Goal: Task Accomplishment & Management: Use online tool/utility

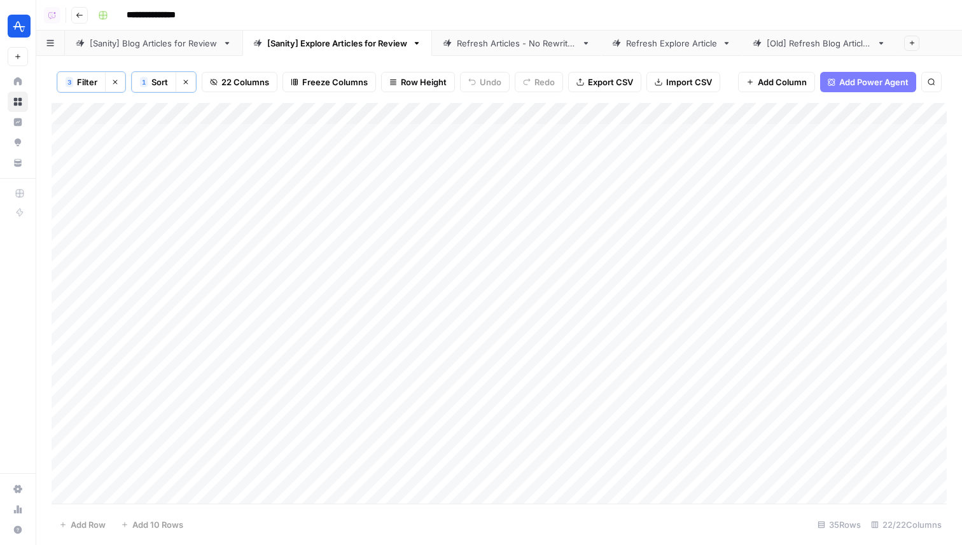
click at [416, 270] on div "Add Column" at bounding box center [499, 303] width 895 height 401
click at [451, 132] on div "Add Column" at bounding box center [499, 303] width 895 height 401
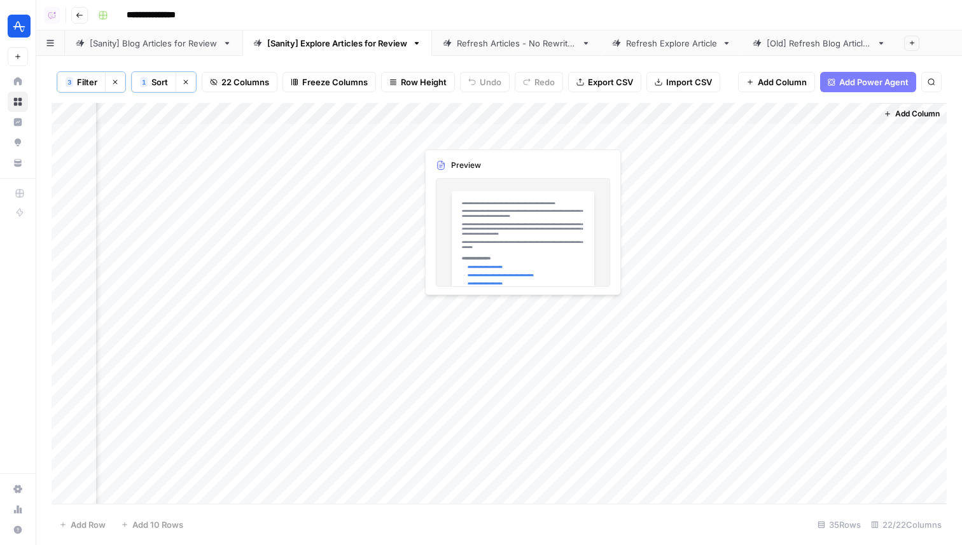
click at [451, 132] on div "Add Column" at bounding box center [499, 303] width 895 height 401
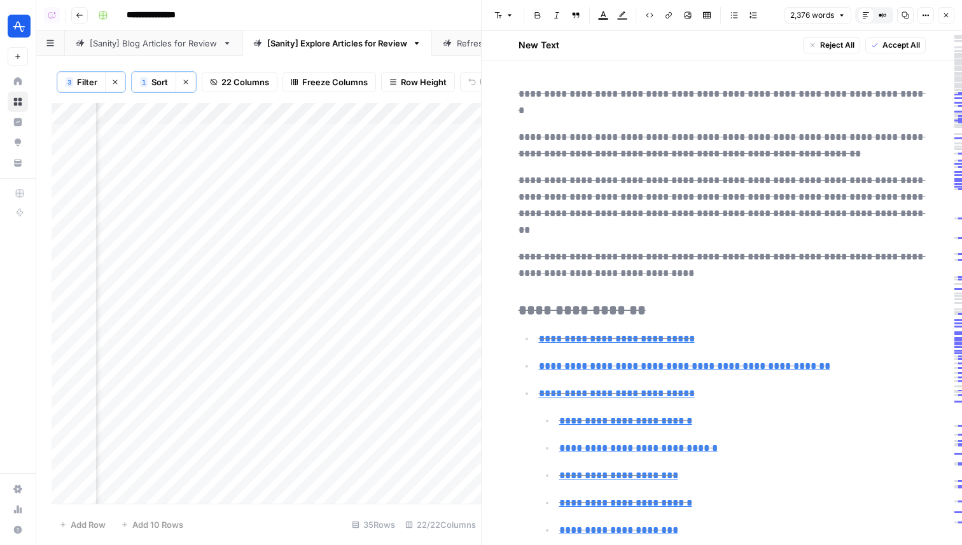
click at [946, 14] on icon "button" at bounding box center [946, 15] width 8 height 8
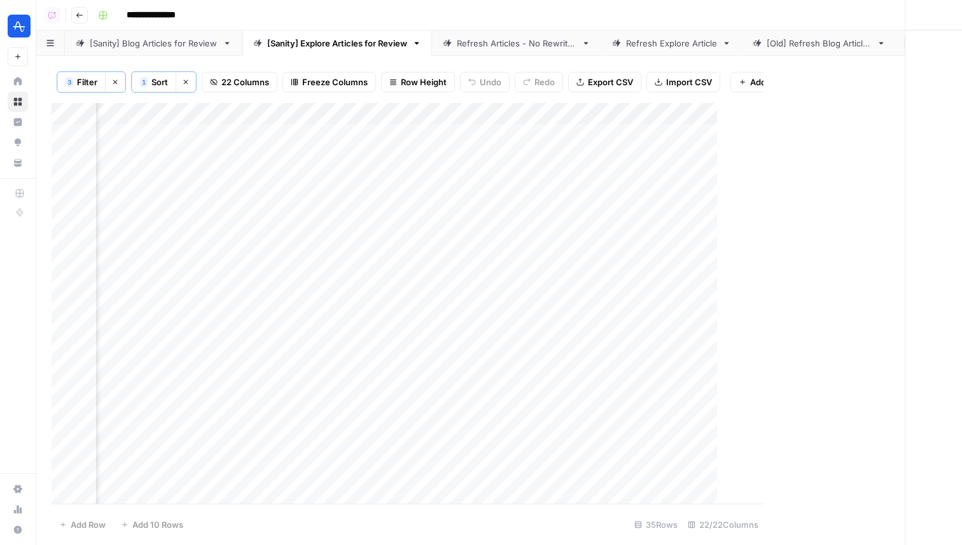
scroll to position [0, 2577]
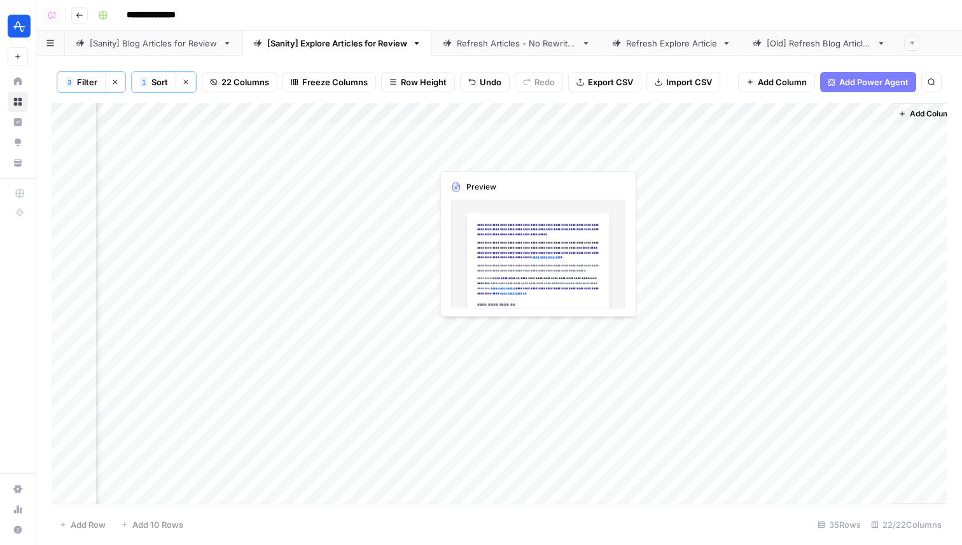
click at [484, 156] on div "Add Column" at bounding box center [499, 303] width 895 height 401
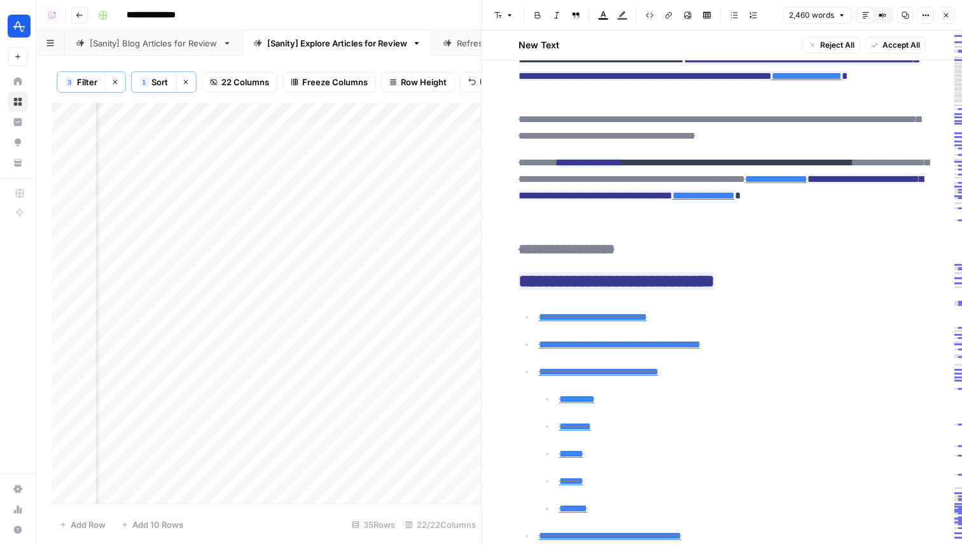
scroll to position [139, 0]
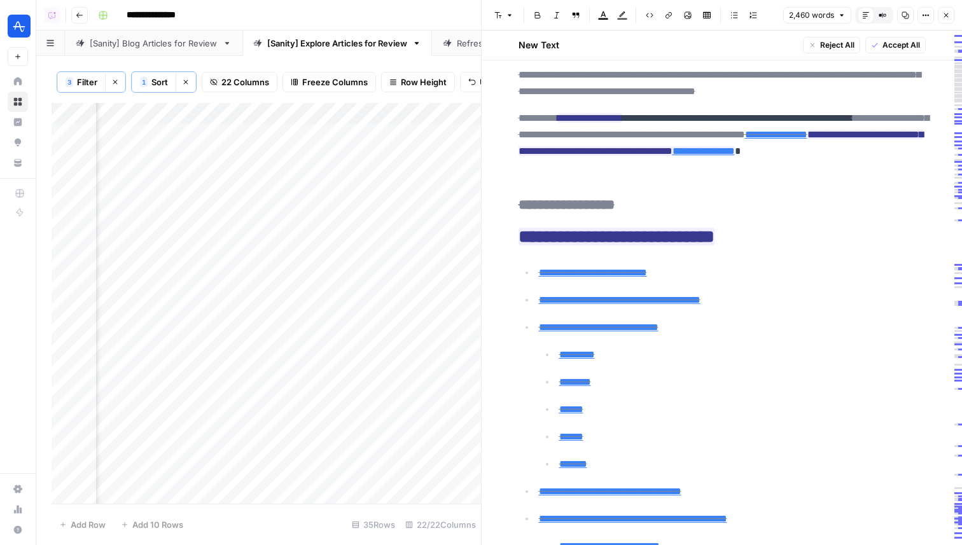
click at [947, 17] on icon "button" at bounding box center [946, 15] width 8 height 8
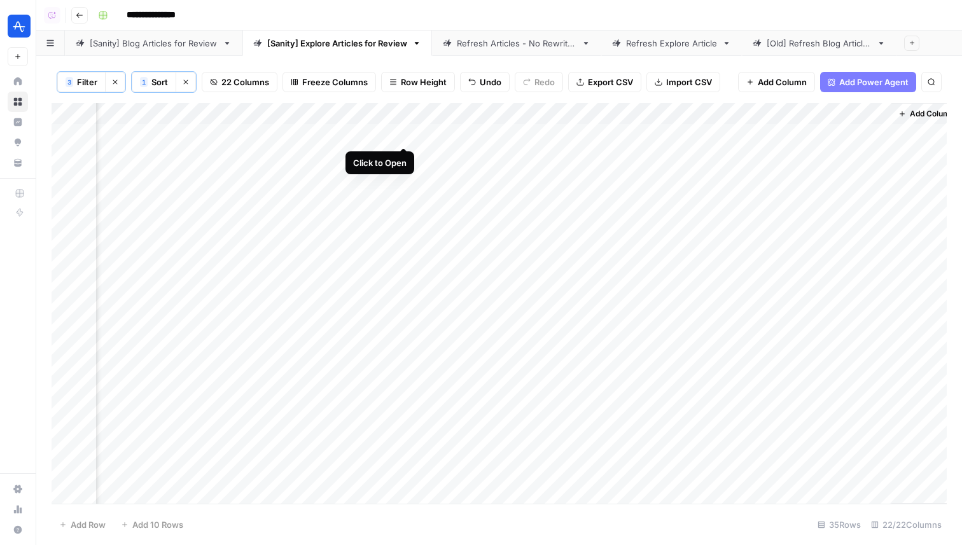
click at [407, 136] on div "Add Column" at bounding box center [499, 303] width 895 height 401
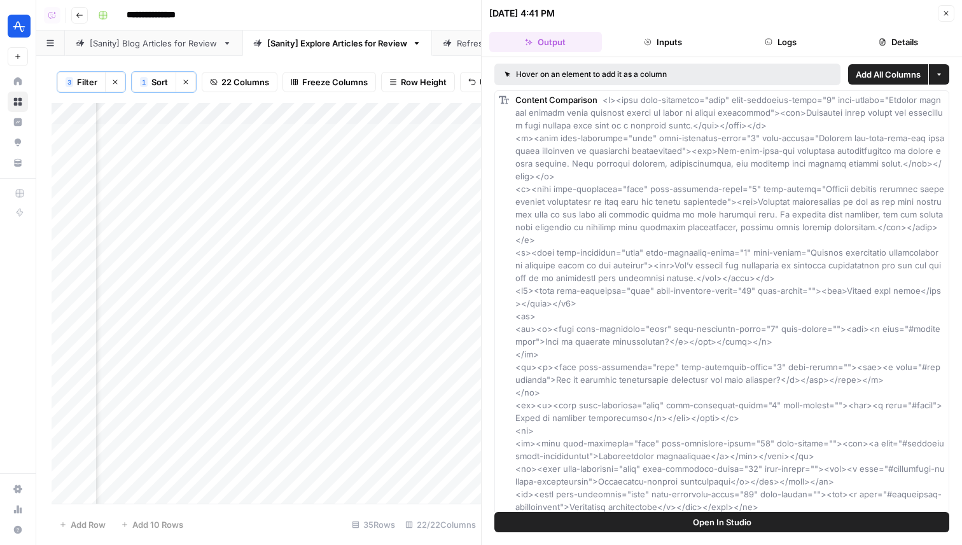
click at [717, 522] on span "Open In Studio" at bounding box center [722, 522] width 59 height 13
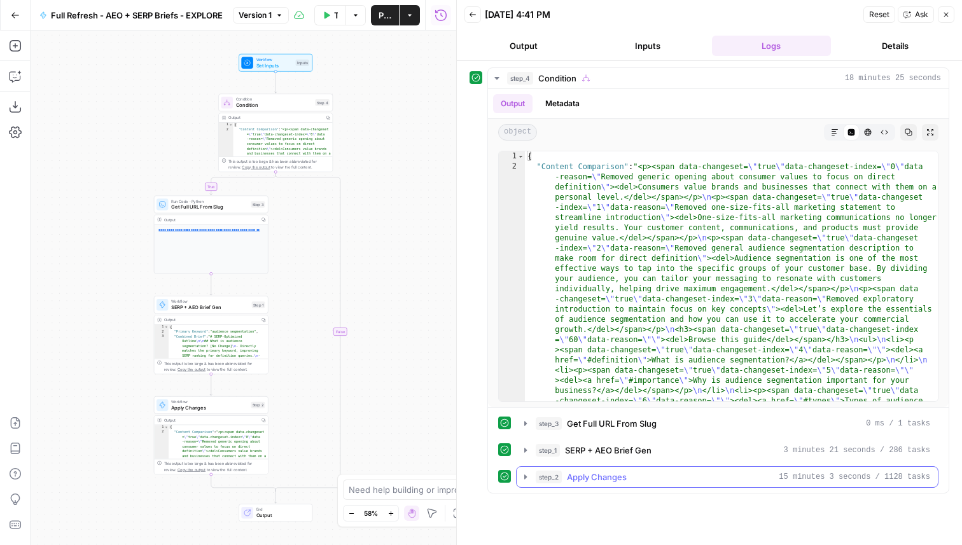
click at [656, 486] on button "step_2 Apply Changes 15 minutes 3 seconds / 1128 tasks" at bounding box center [727, 477] width 421 height 20
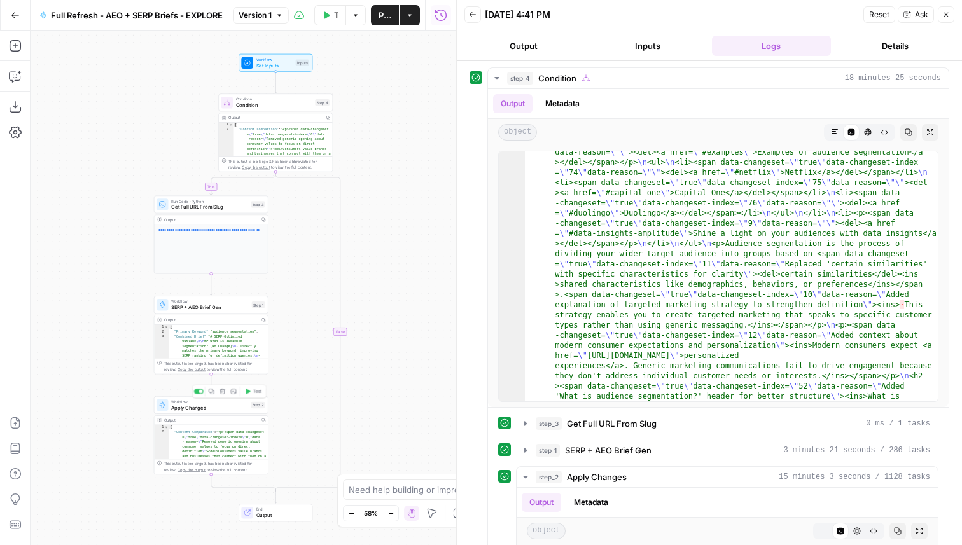
click at [223, 410] on span "Apply Changes" at bounding box center [209, 408] width 77 height 8
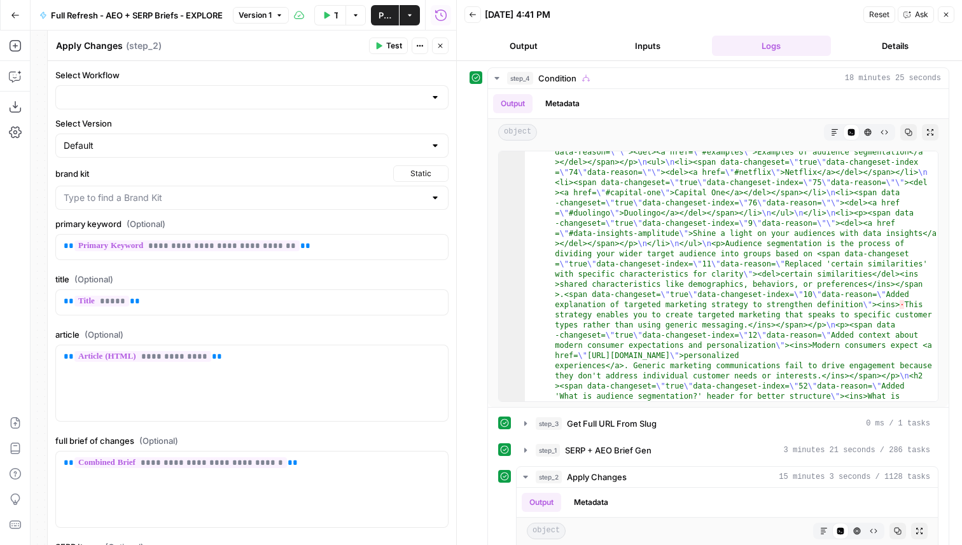
type input "Apply Refresh Brief Changes - Explore"
type input "Amplitude"
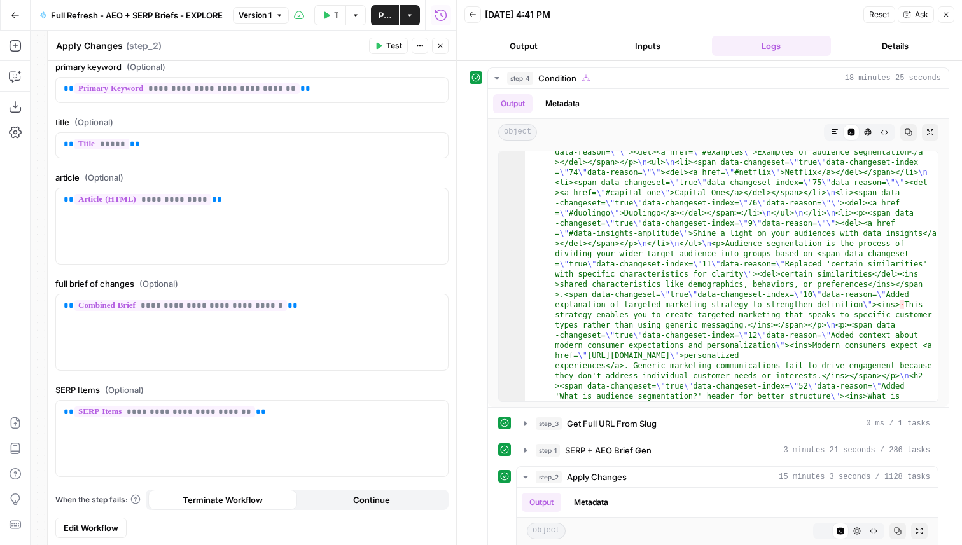
click at [104, 522] on span "Edit Workflow" at bounding box center [91, 528] width 55 height 13
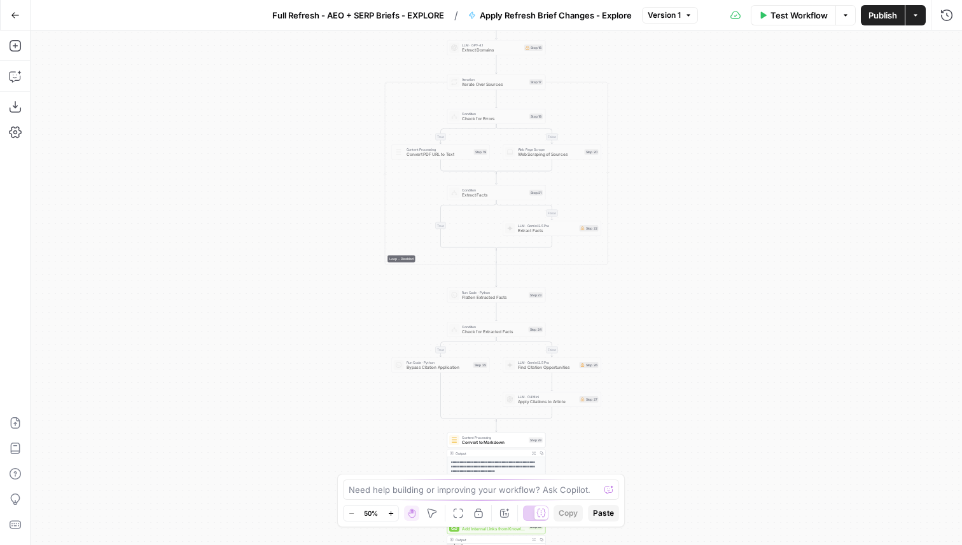
click at [933, 18] on div "Test Workflow Options Publish Actions Run History" at bounding box center [830, 15] width 265 height 30
click at [943, 18] on icon "button" at bounding box center [946, 14] width 11 height 11
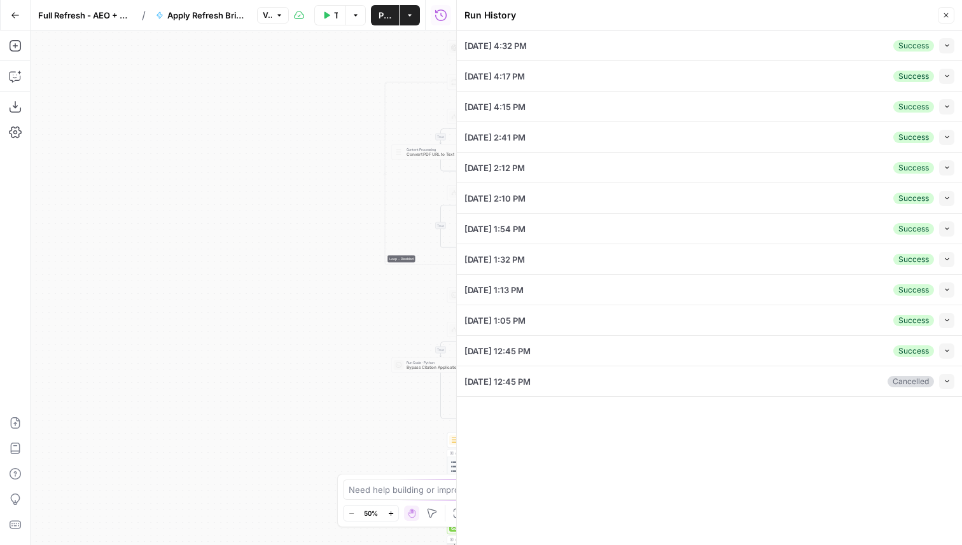
click at [947, 42] on icon "button" at bounding box center [947, 45] width 7 height 7
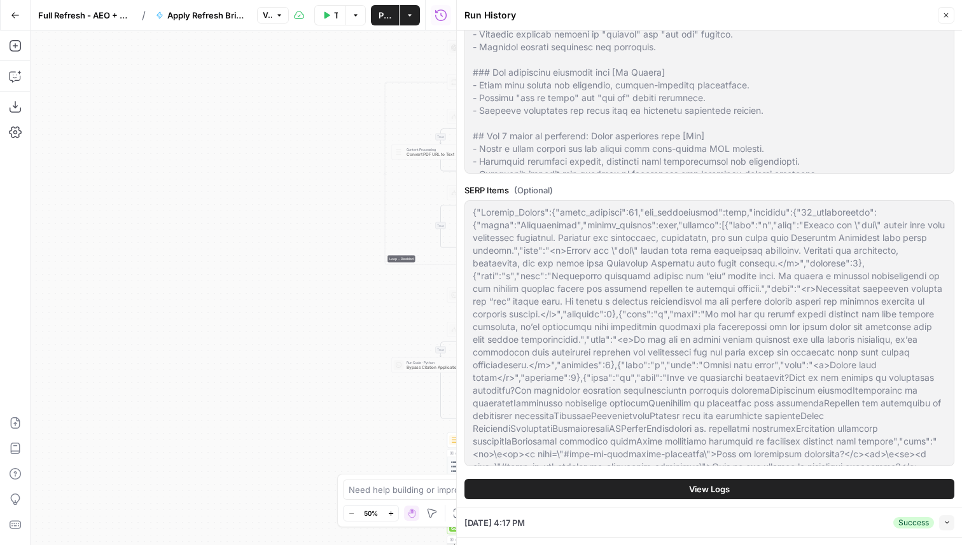
scroll to position [916, 0]
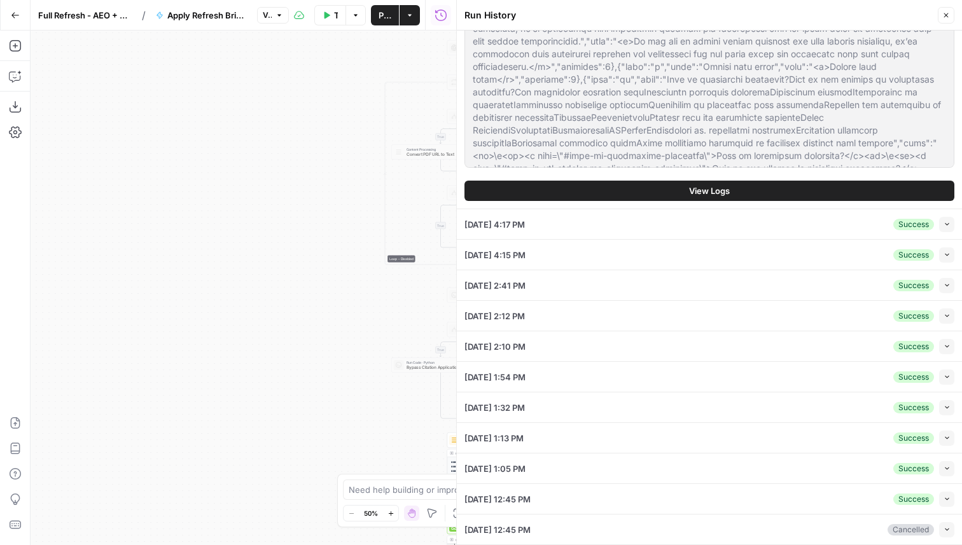
click at [664, 190] on button "View Logs" at bounding box center [710, 191] width 490 height 20
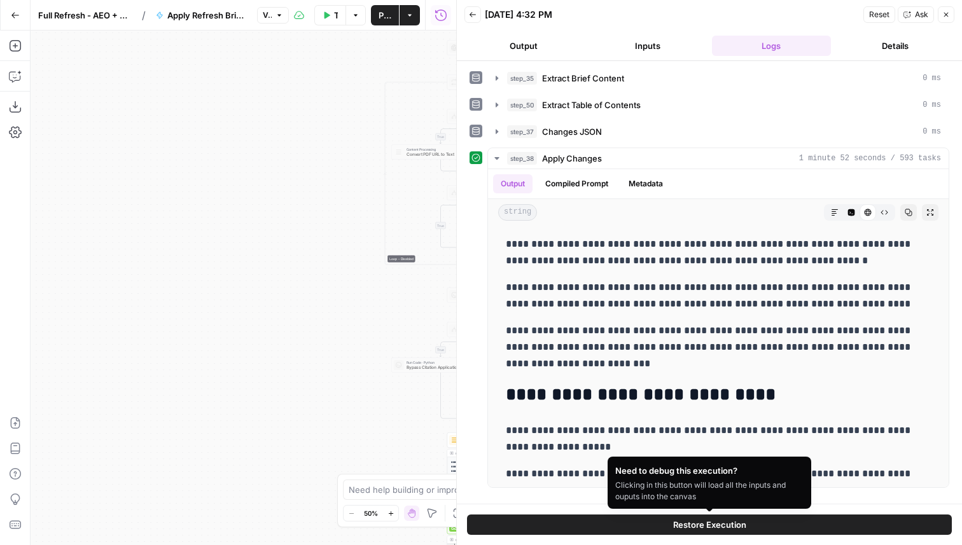
click at [675, 526] on span "Restore Execution" at bounding box center [709, 525] width 73 height 13
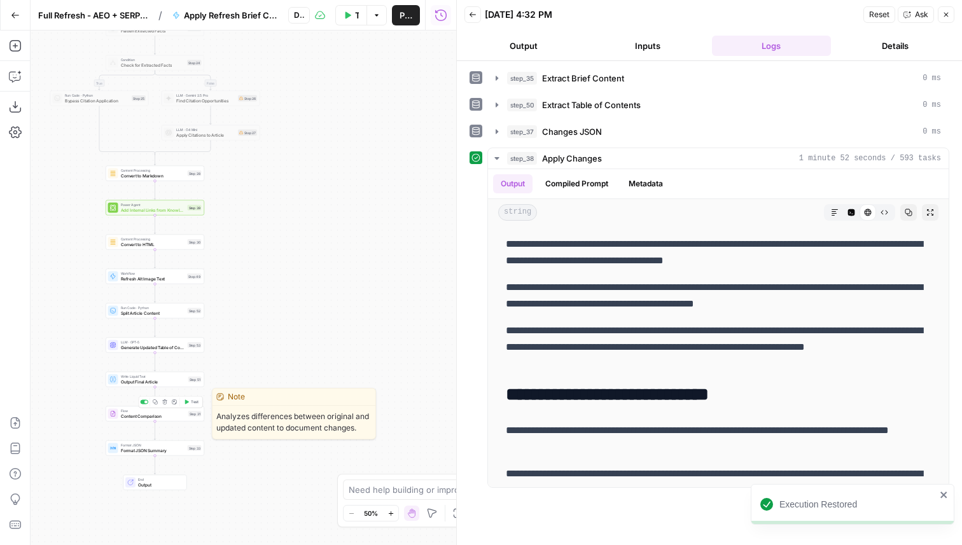
click at [172, 416] on span "Content Comparison" at bounding box center [153, 416] width 65 height 6
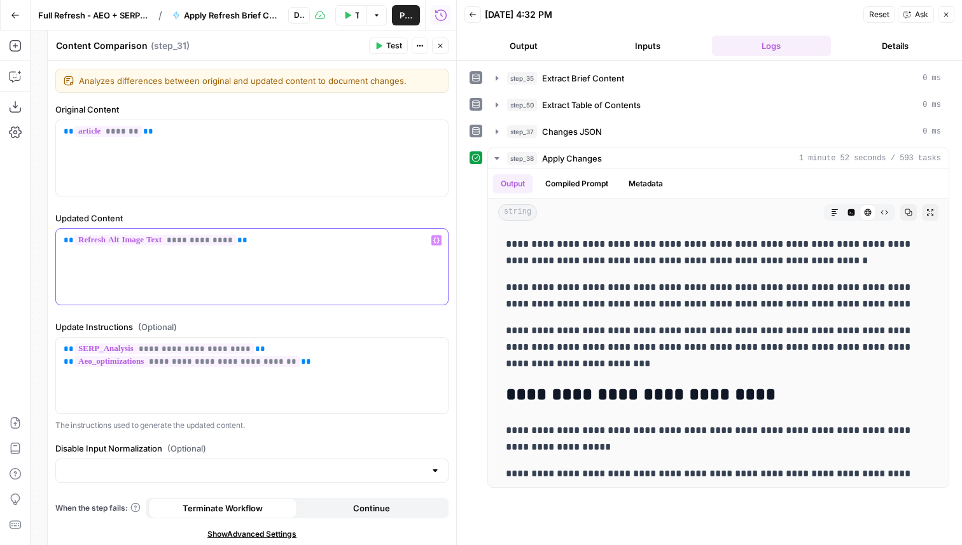
click at [158, 247] on div "**********" at bounding box center [252, 267] width 392 height 76
click at [154, 239] on span "**********" at bounding box center [155, 240] width 162 height 11
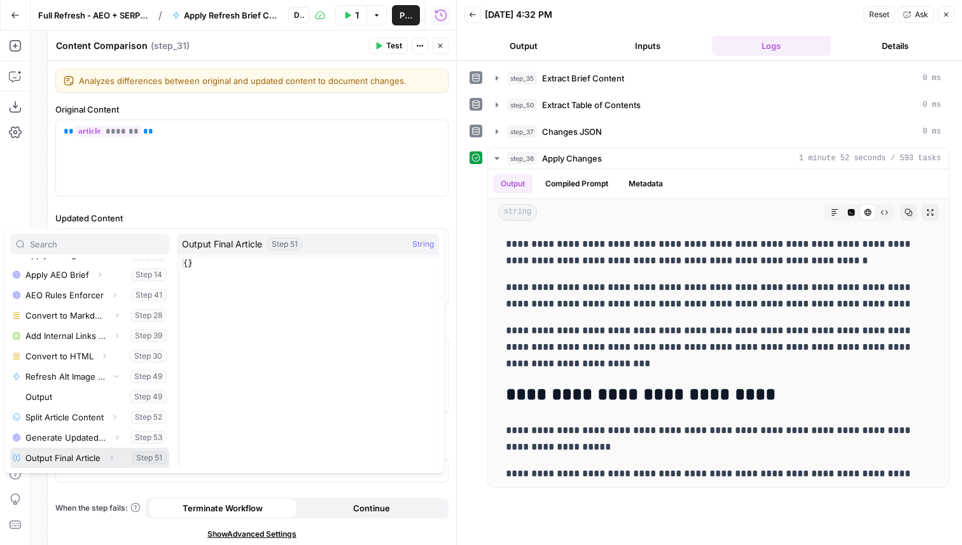
click at [111, 456] on icon "button" at bounding box center [112, 458] width 8 height 8
click at [100, 459] on button "Select variable Output" at bounding box center [96, 458] width 146 height 20
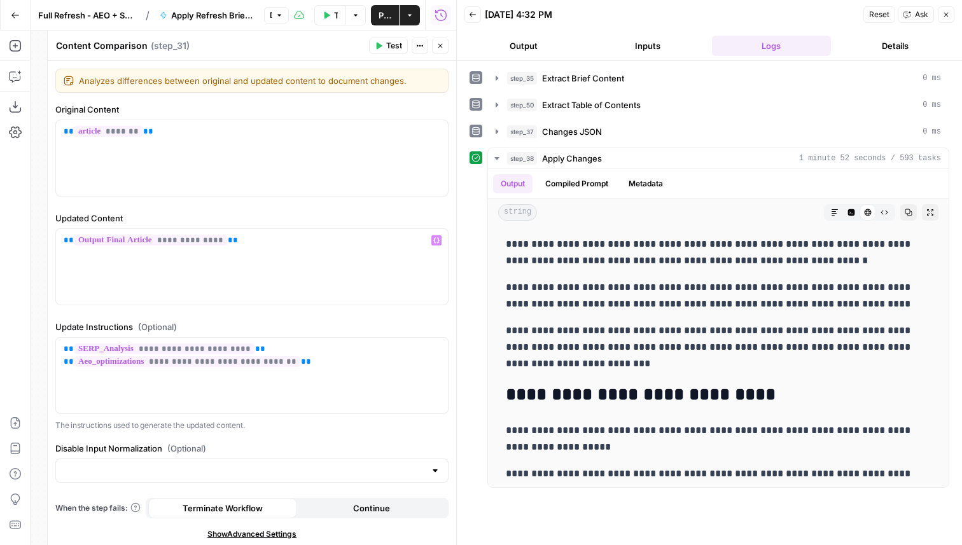
click at [394, 43] on span "Test" at bounding box center [394, 45] width 16 height 11
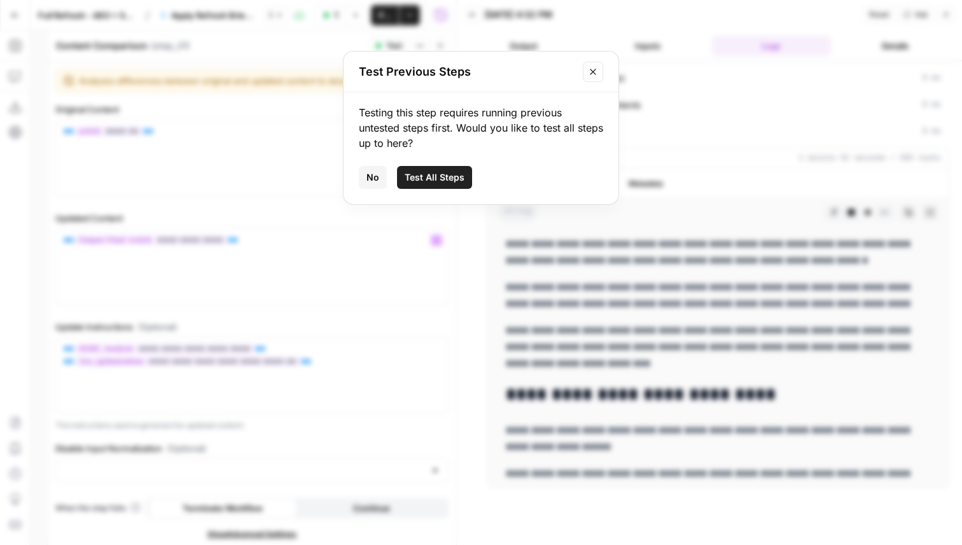
click at [442, 178] on span "Test All Steps" at bounding box center [435, 177] width 60 height 13
